Goal: Navigation & Orientation: Find specific page/section

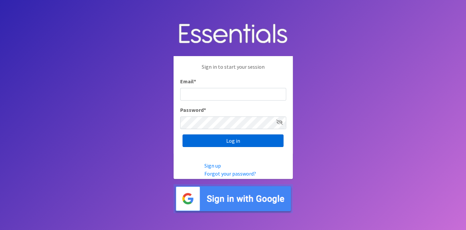
type input "deb@villagediaperbank.org"
click at [221, 143] on input "Log in" at bounding box center [233, 140] width 101 height 13
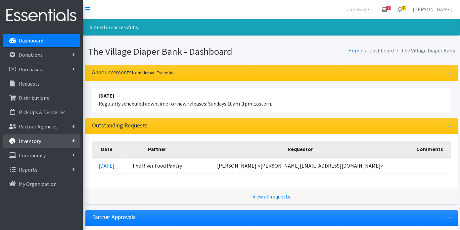
click at [36, 139] on p "Inventory" at bounding box center [30, 140] width 22 height 7
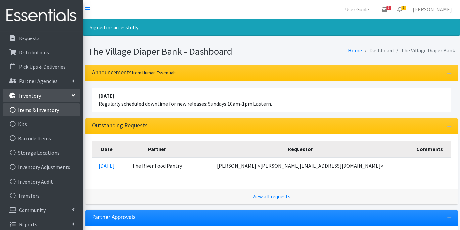
scroll to position [49, 0]
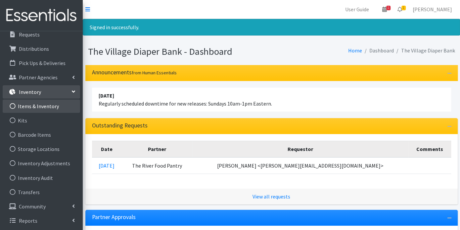
click at [44, 101] on link "Items & Inventory" at bounding box center [42, 105] width 78 height 13
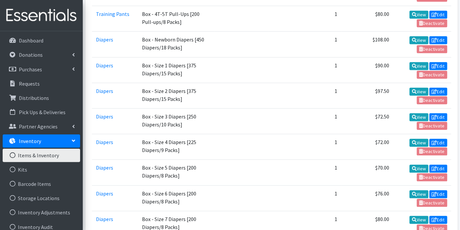
scroll to position [405, 0]
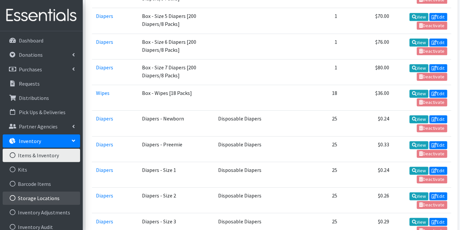
click at [54, 194] on link "Storage Locations" at bounding box center [42, 197] width 78 height 13
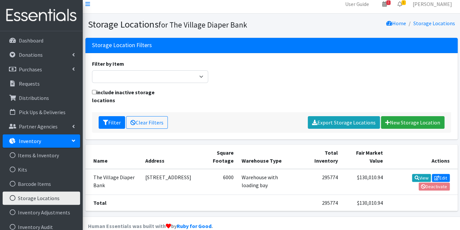
scroll to position [7, 0]
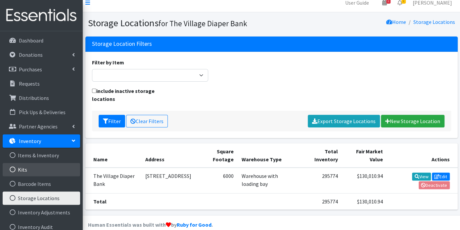
click at [25, 170] on link "Kits" at bounding box center [42, 169] width 78 height 13
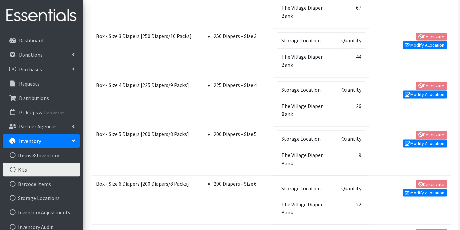
scroll to position [539, 0]
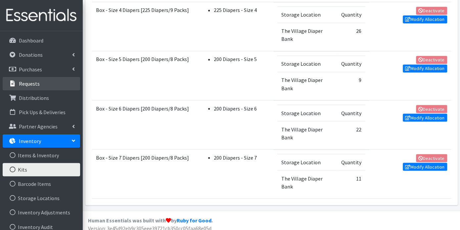
click at [35, 82] on p "Requests" at bounding box center [29, 83] width 21 height 7
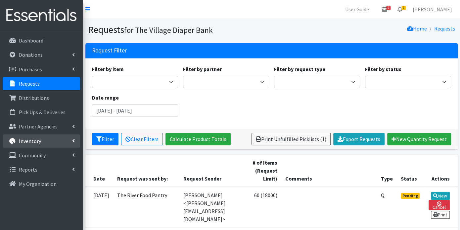
click at [43, 139] on link "Inventory" at bounding box center [42, 140] width 78 height 13
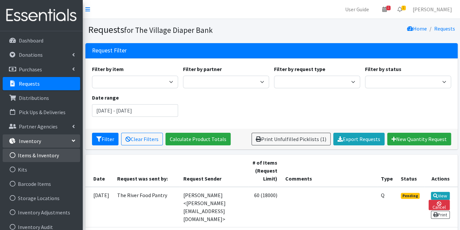
click at [39, 153] on link "Items & Inventory" at bounding box center [42, 154] width 78 height 13
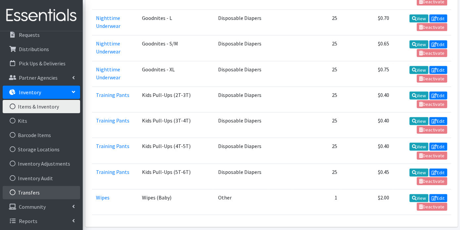
scroll to position [49, 0]
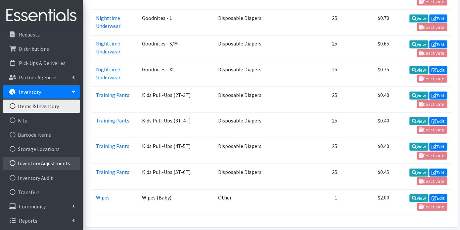
click at [55, 163] on link "Inventory Adjustments" at bounding box center [42, 162] width 78 height 13
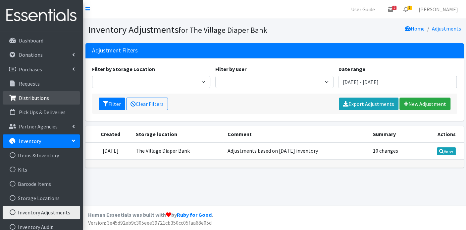
click at [35, 99] on p "Distributions" at bounding box center [34, 97] width 30 height 7
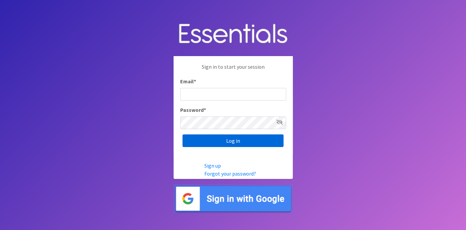
type input "[EMAIL_ADDRESS][DOMAIN_NAME]"
click at [212, 142] on input "Log in" at bounding box center [233, 140] width 101 height 13
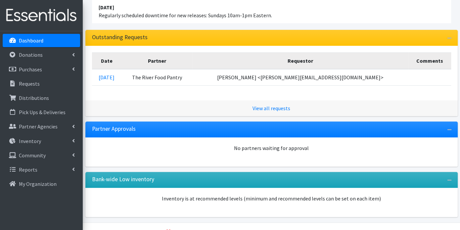
scroll to position [104, 0]
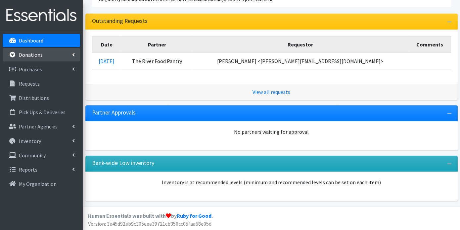
click at [39, 53] on p "Donations" at bounding box center [31, 54] width 24 height 7
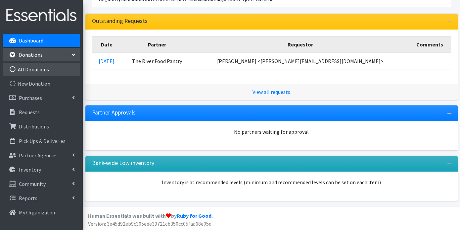
click at [42, 69] on link "All Donations" at bounding box center [42, 69] width 78 height 13
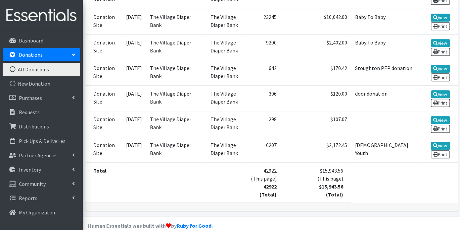
scroll to position [273, 0]
